Goal: Use online tool/utility: Utilize a website feature to perform a specific function

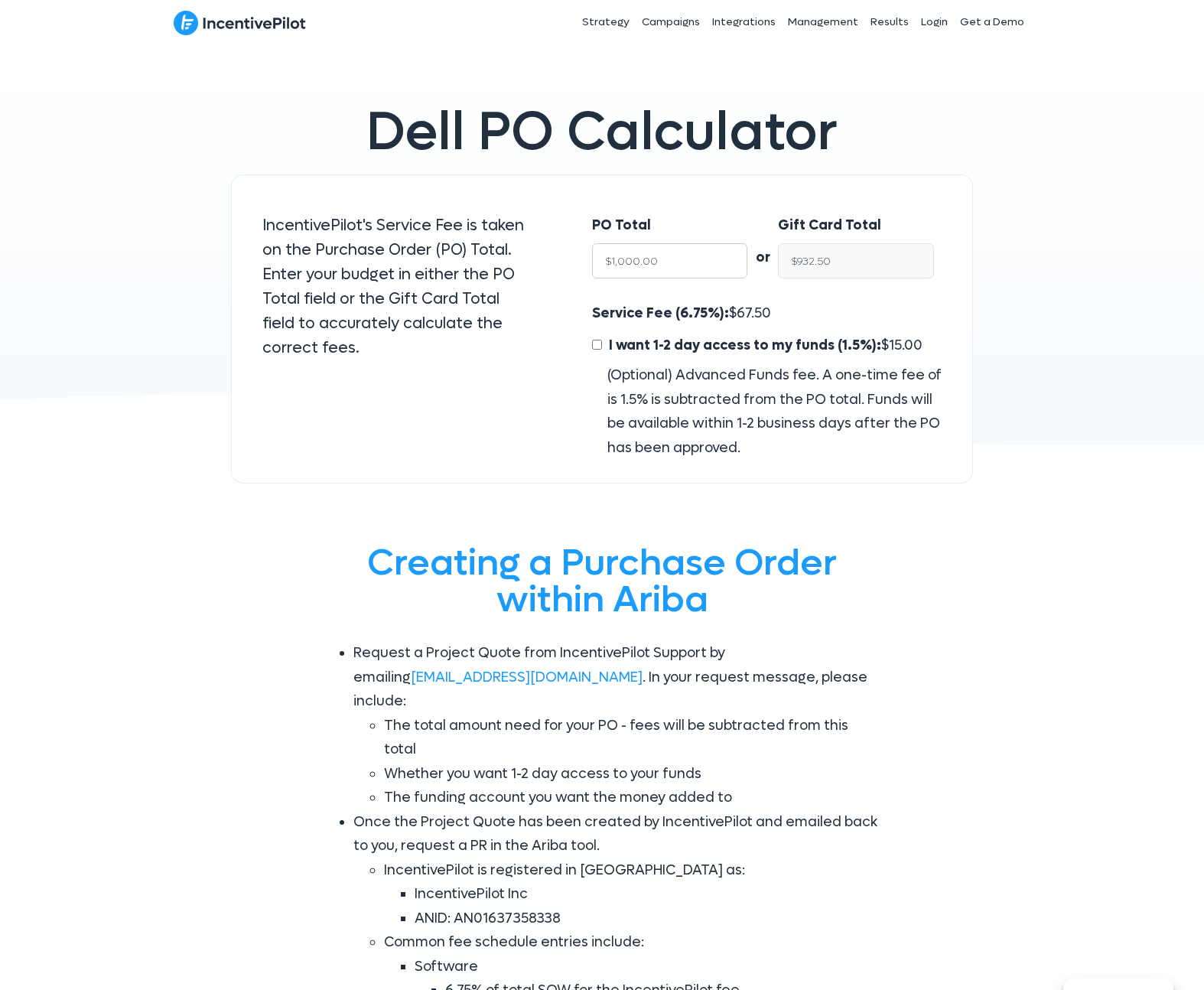
click at [682, 260] on input "$1,000.00" at bounding box center [670, 260] width 156 height 35
drag, startPoint x: 877, startPoint y: 266, endPoint x: 863, endPoint y: 266, distance: 14.0
click at [876, 266] on input "$932.50" at bounding box center [857, 260] width 156 height 35
drag, startPoint x: 773, startPoint y: 306, endPoint x: 583, endPoint y: 304, distance: 190.0
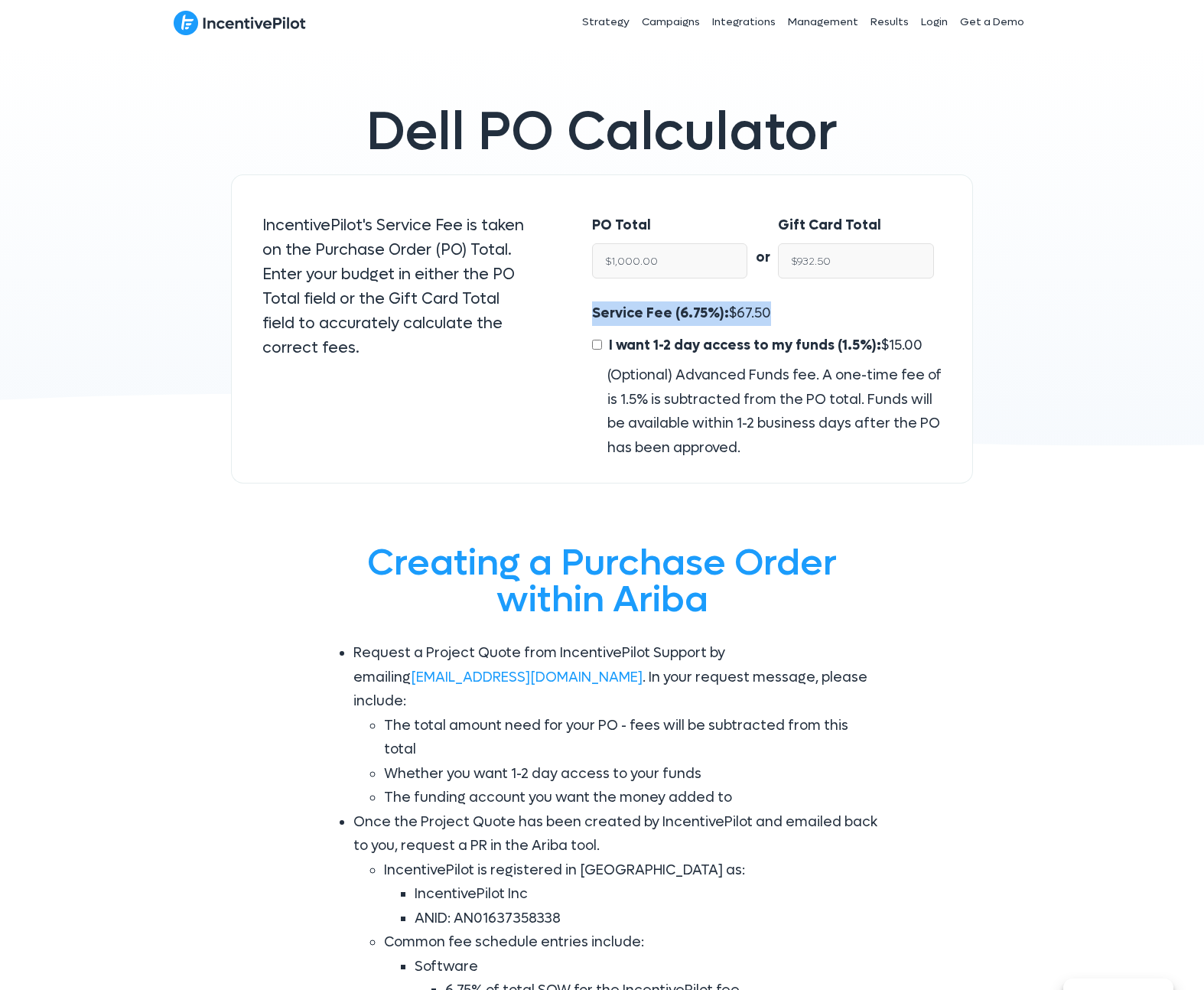
click at [583, 304] on div "Service Fee (6.75%): $ 67.50 I want 1-2 day access to my funds (1.5%): $ 15.00 …" at bounding box center [767, 381] width 381 height 158
click at [779, 313] on div "Service Fee (6.75%): $ 67.50 I want 1-2 day access to my funds (1.5%): $ 15.00 …" at bounding box center [767, 381] width 350 height 158
click at [688, 249] on input "$1,000.00" at bounding box center [670, 260] width 156 height 35
click at [688, 248] on input "$1,000.00" at bounding box center [670, 260] width 156 height 35
click at [688, 255] on input "$1,000.00" at bounding box center [670, 260] width 156 height 35
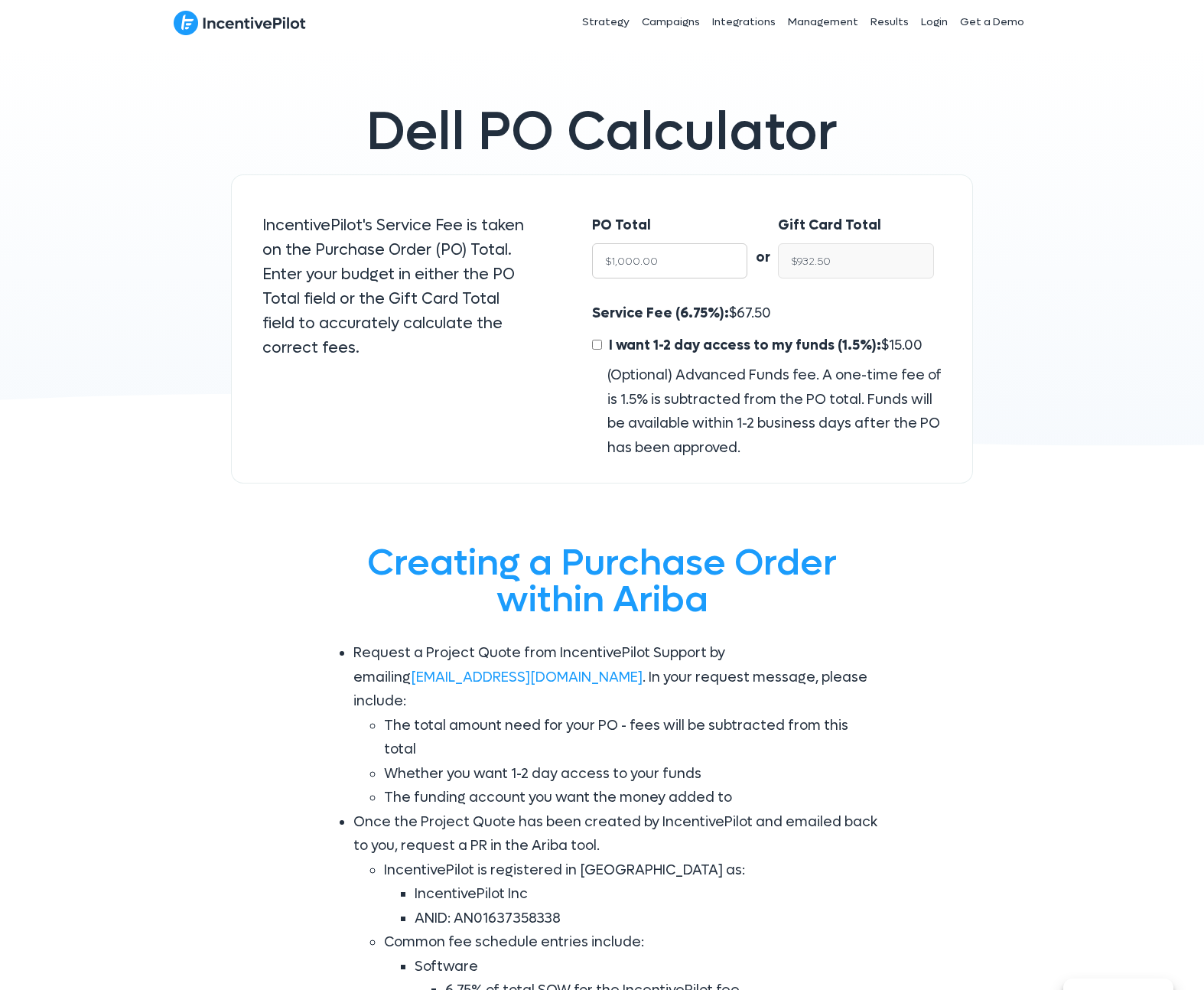
click at [688, 255] on input "$1,000.00" at bounding box center [670, 260] width 156 height 35
click at [545, 254] on div "IncentivePilot's Service Fee is taken on the Purchase Order (PO) Total. Enter y…" at bounding box center [397, 293] width 299 height 190
drag, startPoint x: 669, startPoint y: 255, endPoint x: 561, endPoint y: 244, distance: 108.6
click at [562, 244] on div "PO Total $1,000.00 or Gift Card Total $932.50 Service Fee (6.75%): $ 67.50 I wa…" at bounding box center [767, 329] width 412 height 310
click at [666, 287] on div "PO Total $1,000.00" at bounding box center [662, 250] width 171 height 104
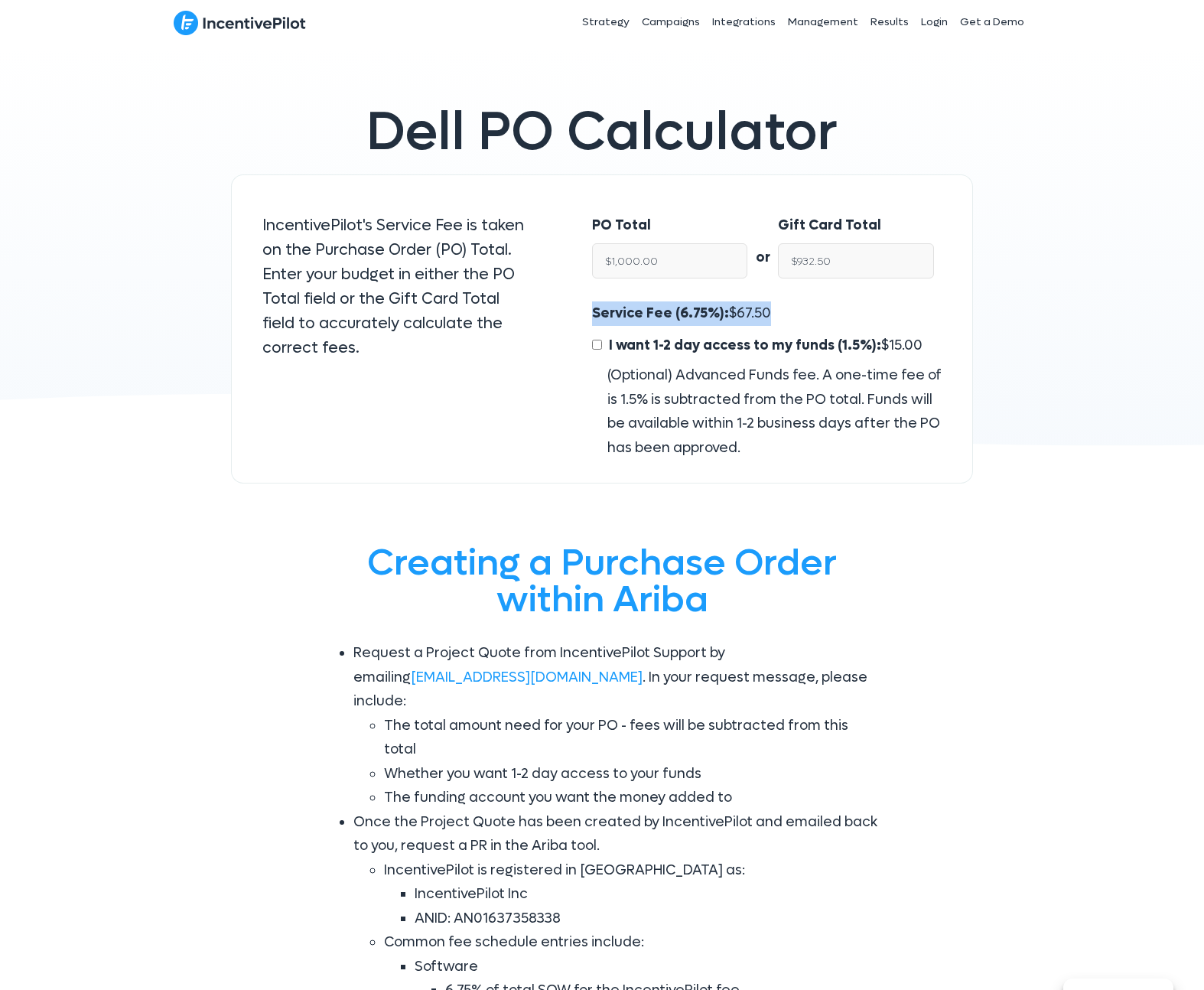
drag, startPoint x: 730, startPoint y: 315, endPoint x: 594, endPoint y: 309, distance: 136.1
click at [594, 309] on div "Service Fee (6.75%): $ 67.50 I want 1-2 day access to my funds (1.5%): $ 15.00 …" at bounding box center [767, 381] width 350 height 158
click at [736, 313] on span "67.50" at bounding box center [754, 313] width 34 height 17
drag, startPoint x: 870, startPoint y: 265, endPoint x: 749, endPoint y: 258, distance: 121.2
click at [749, 258] on div "PO Total $1,000.00 or Gift Card Total $932.50" at bounding box center [767, 250] width 381 height 104
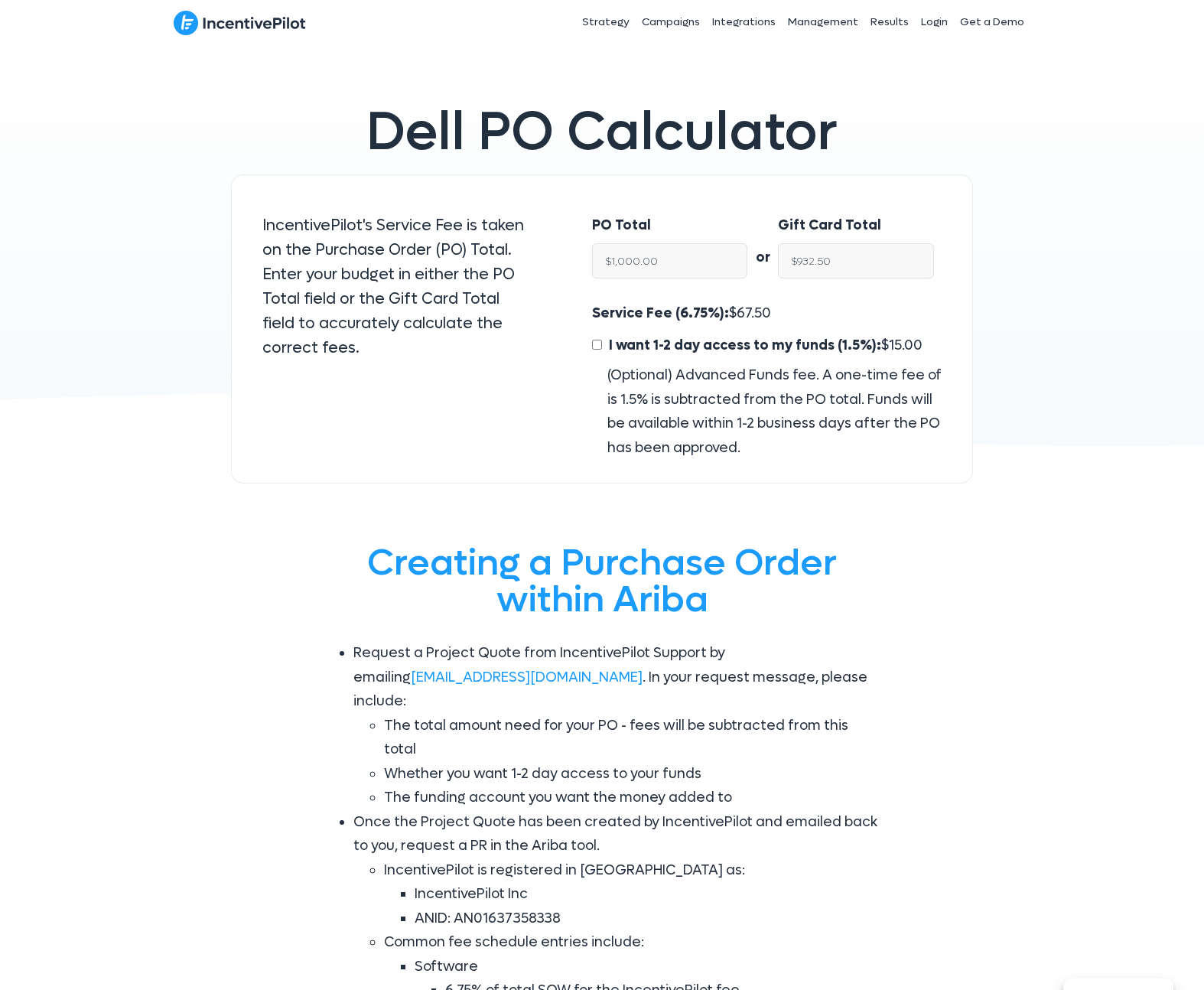
click at [749, 258] on div "or" at bounding box center [763, 241] width 31 height 57
